Goal: Task Accomplishment & Management: Manage account settings

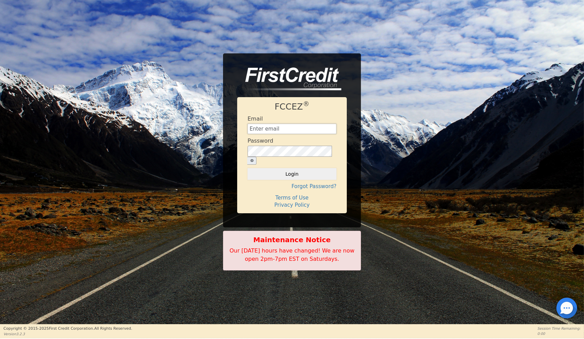
type input "[EMAIL_ADDRESS][DOMAIN_NAME]"
click at [292, 168] on button "Login" at bounding box center [291, 174] width 89 height 12
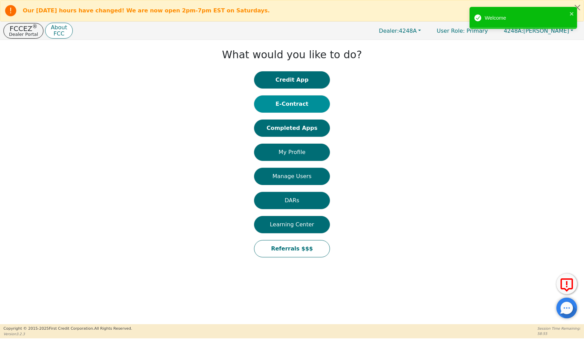
click at [301, 110] on button "E-Contract" at bounding box center [292, 103] width 76 height 17
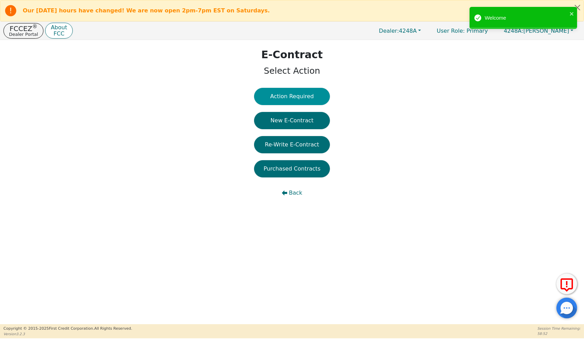
click at [304, 100] on button "Action Required" at bounding box center [292, 96] width 76 height 17
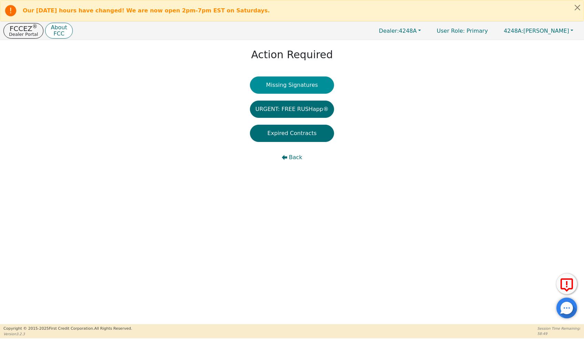
click at [304, 88] on button "Missing Signatures" at bounding box center [292, 84] width 84 height 17
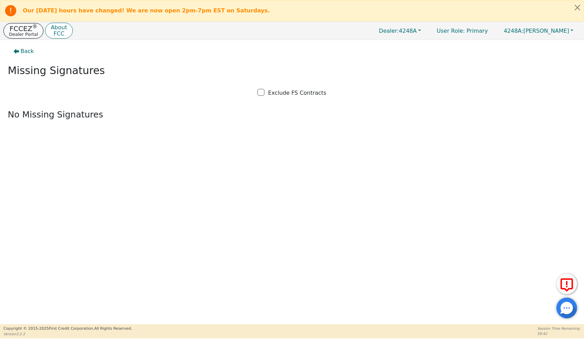
click at [23, 32] on p "FCCEZ ®" at bounding box center [23, 28] width 29 height 7
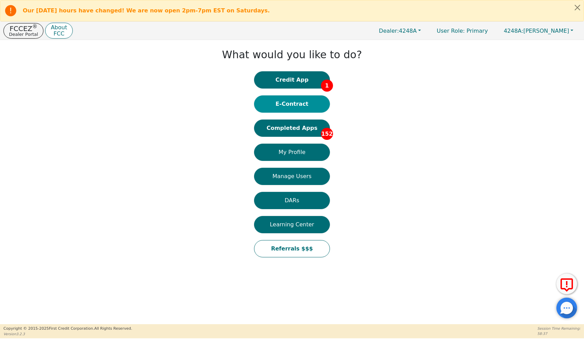
click at [303, 111] on button "E-Contract" at bounding box center [292, 103] width 76 height 17
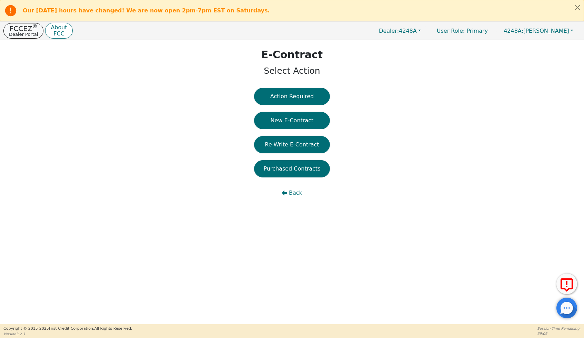
click at [22, 35] on p "Dealer Portal" at bounding box center [23, 34] width 29 height 4
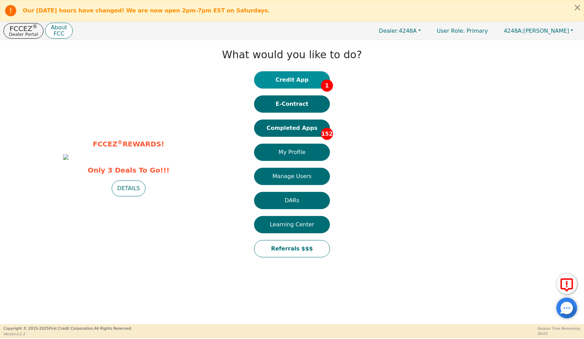
click at [293, 87] on button "Credit App 1" at bounding box center [292, 79] width 76 height 17
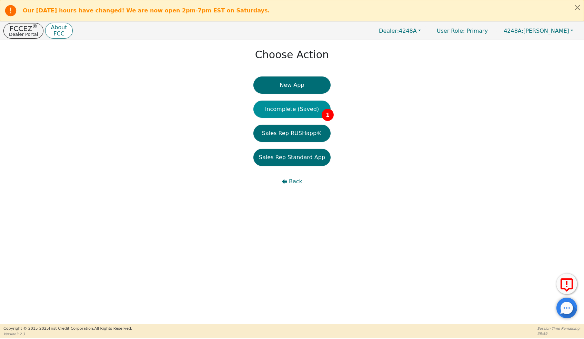
click at [299, 114] on button "Incomplete (Saved) 1" at bounding box center [291, 109] width 77 height 17
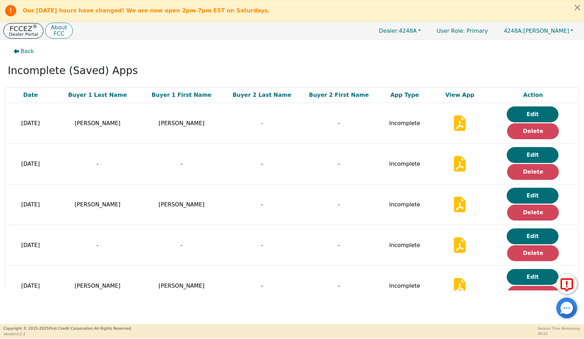
click at [24, 35] on p "Dealer Portal" at bounding box center [23, 34] width 29 height 4
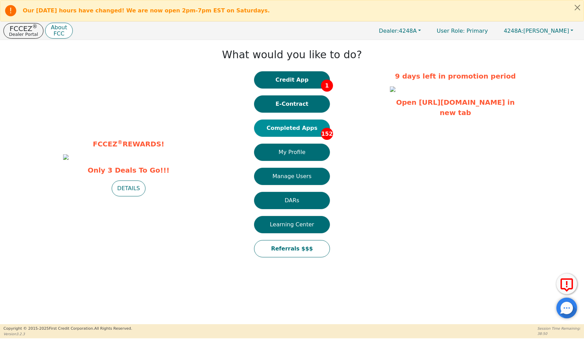
click at [300, 136] on button "Completed Apps 152" at bounding box center [292, 128] width 76 height 17
